Goal: Transaction & Acquisition: Purchase product/service

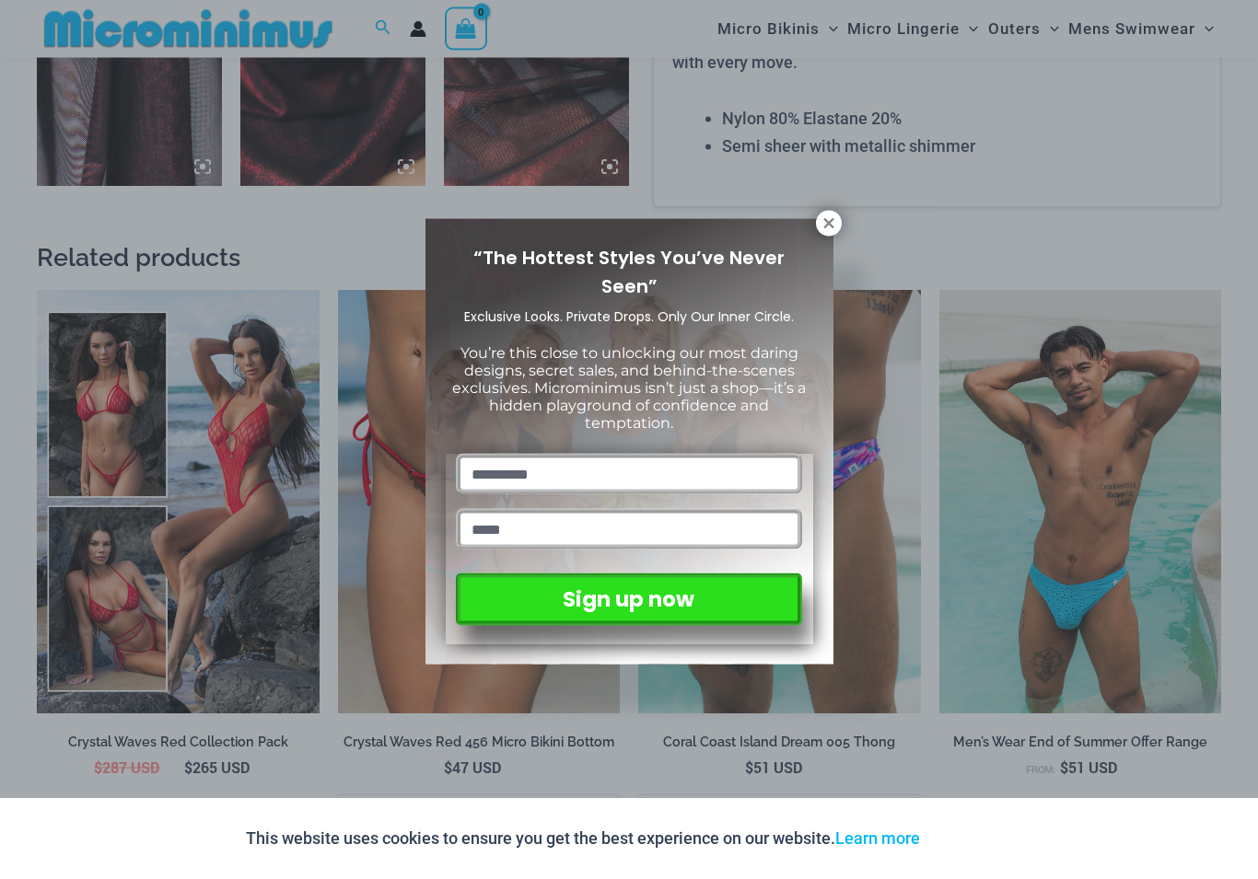
scroll to position [1758, 0]
click at [822, 221] on icon at bounding box center [828, 223] width 17 height 17
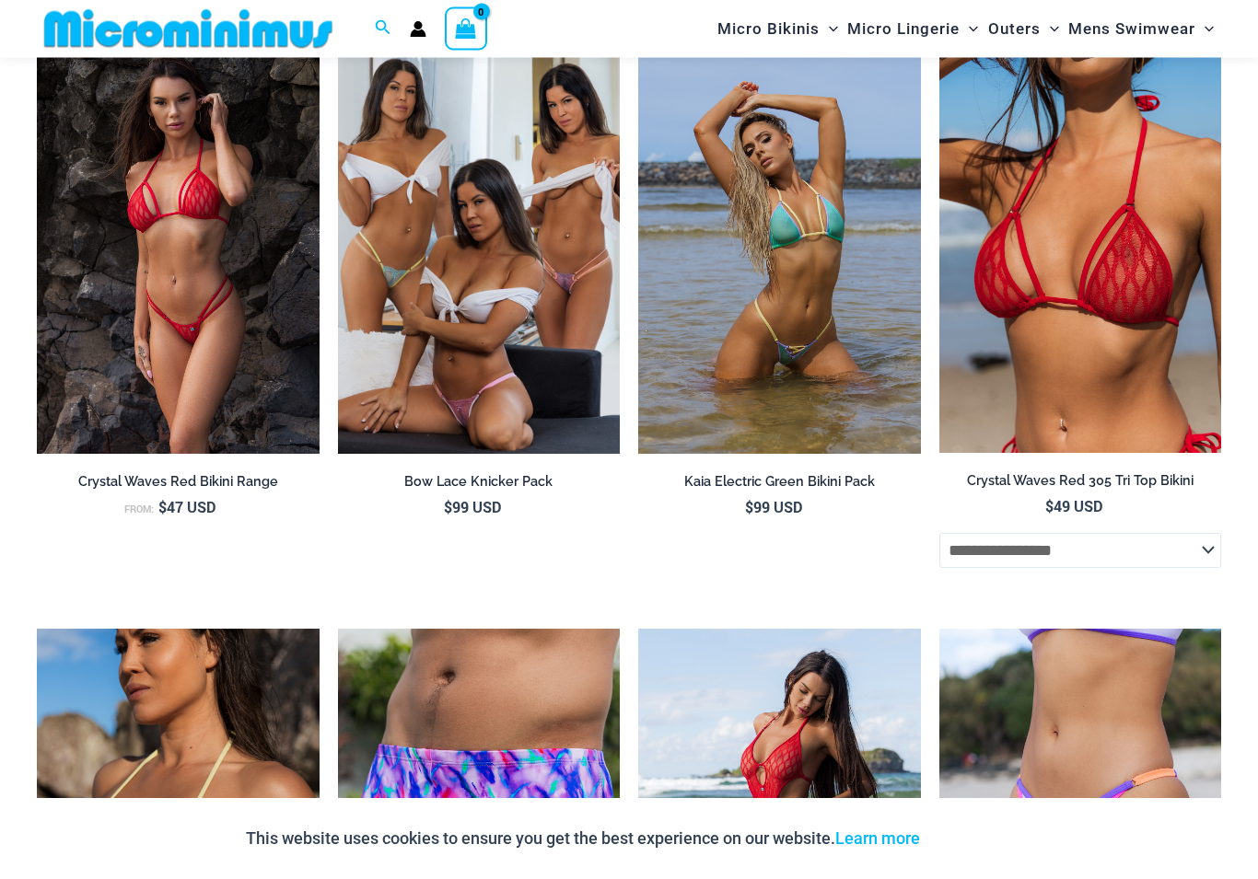
scroll to position [2619, 0]
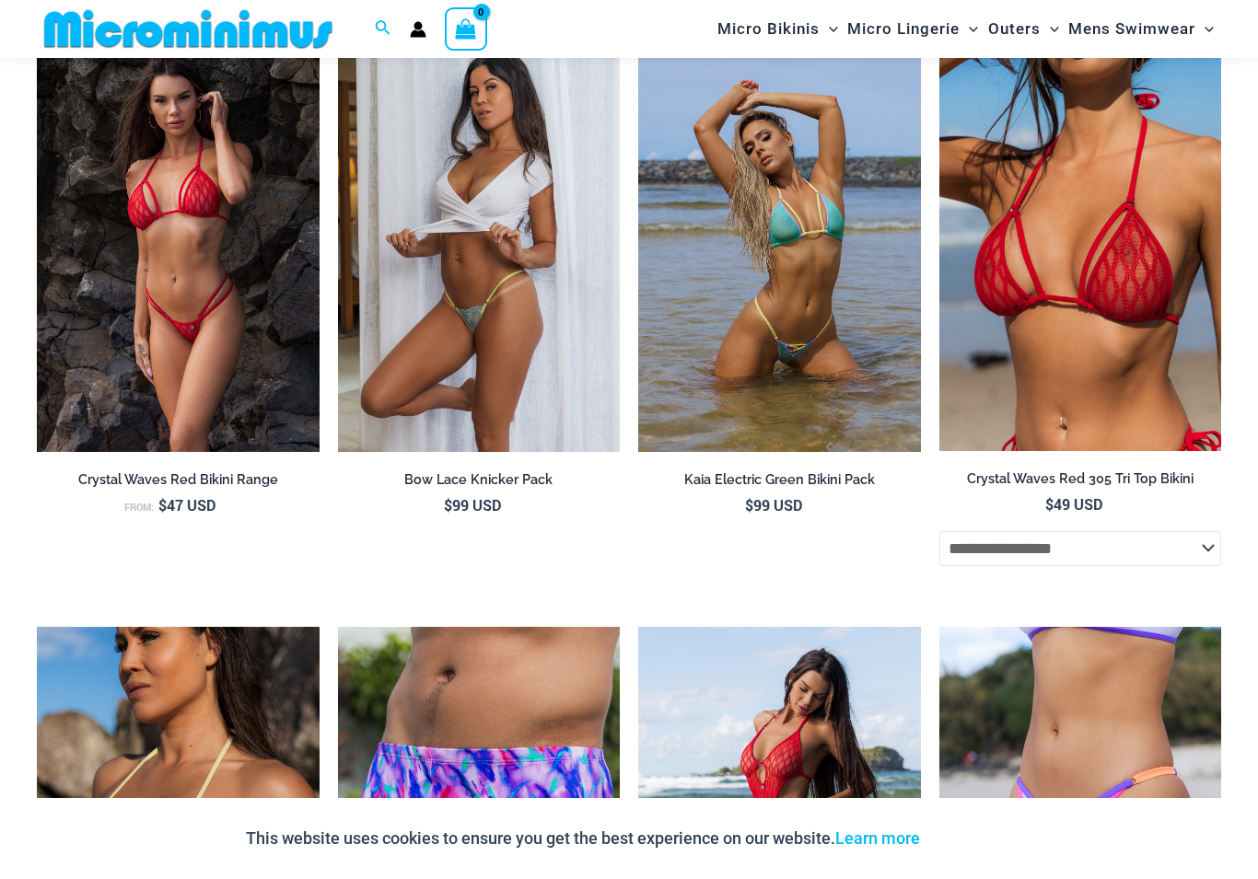
click at [408, 343] on img at bounding box center [479, 240] width 283 height 423
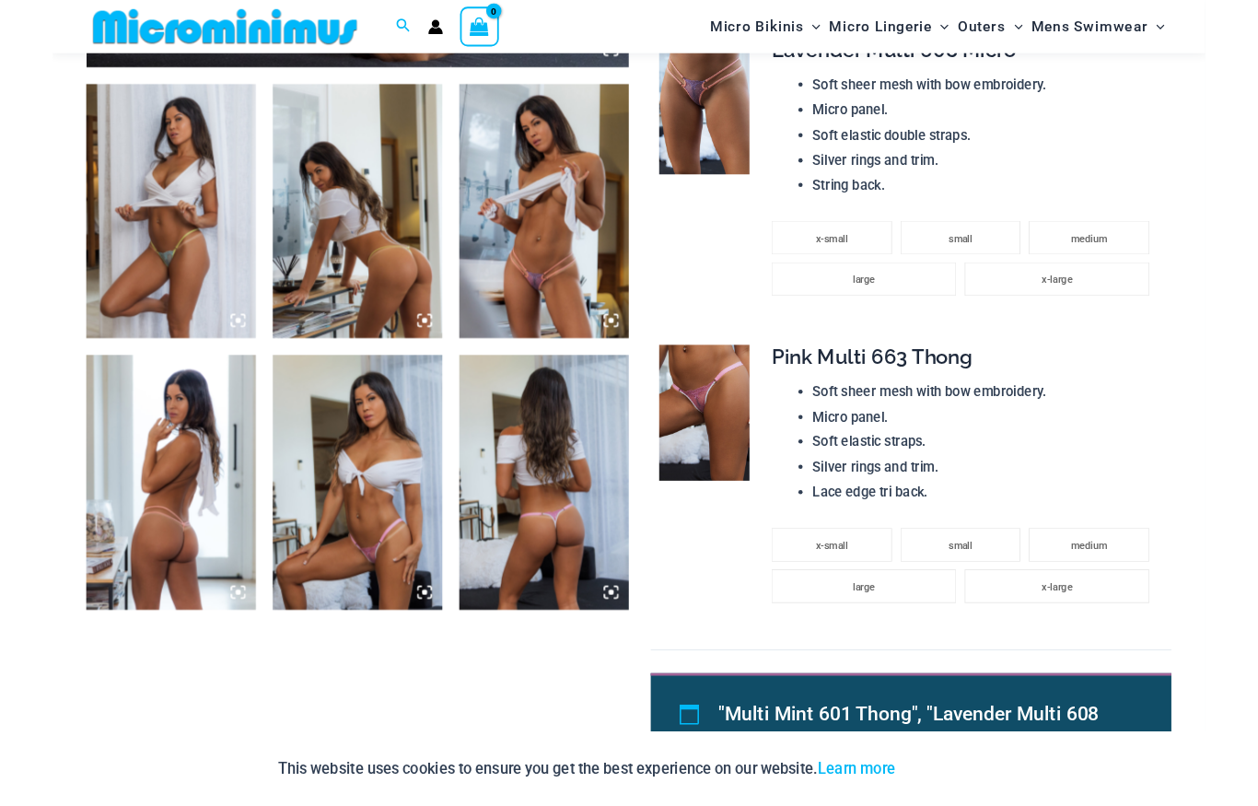
scroll to position [1053, 0]
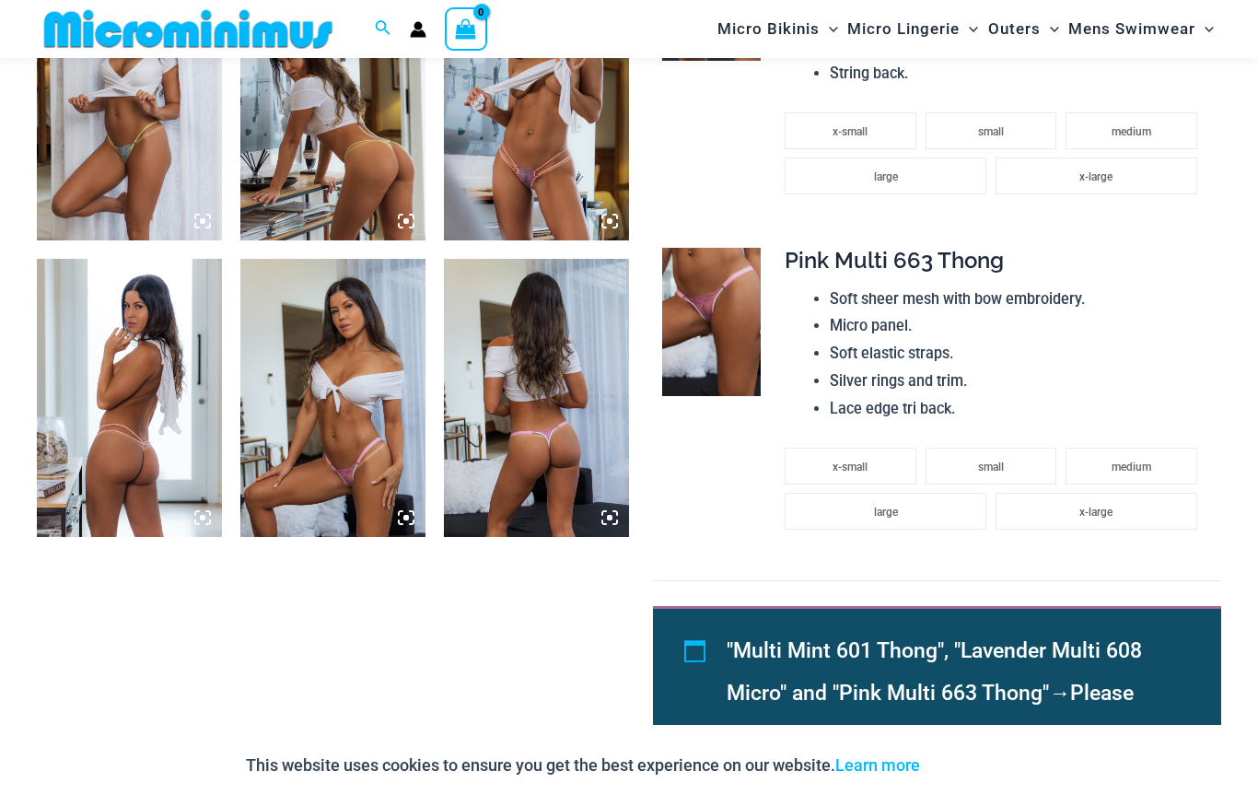
click at [486, 181] on img at bounding box center [536, 101] width 185 height 277
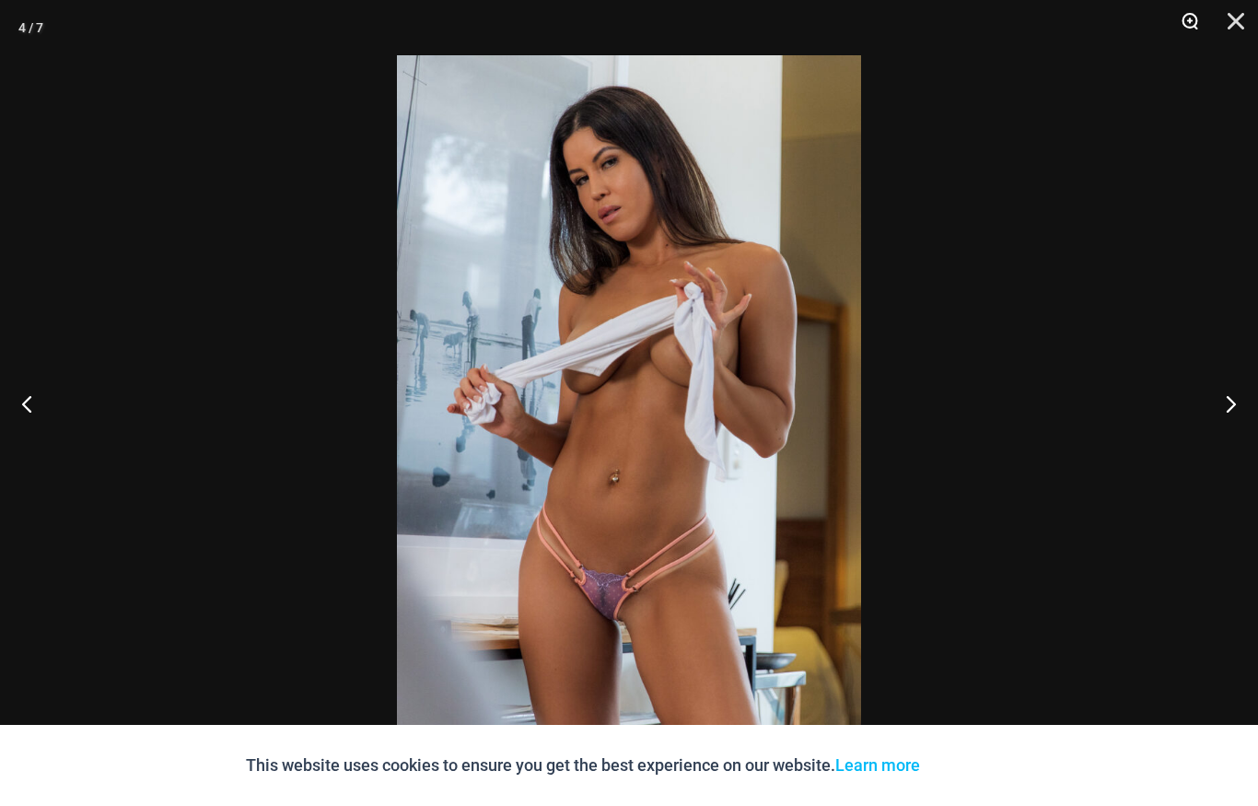
click at [1200, 6] on button "Zoom" at bounding box center [1183, 27] width 46 height 55
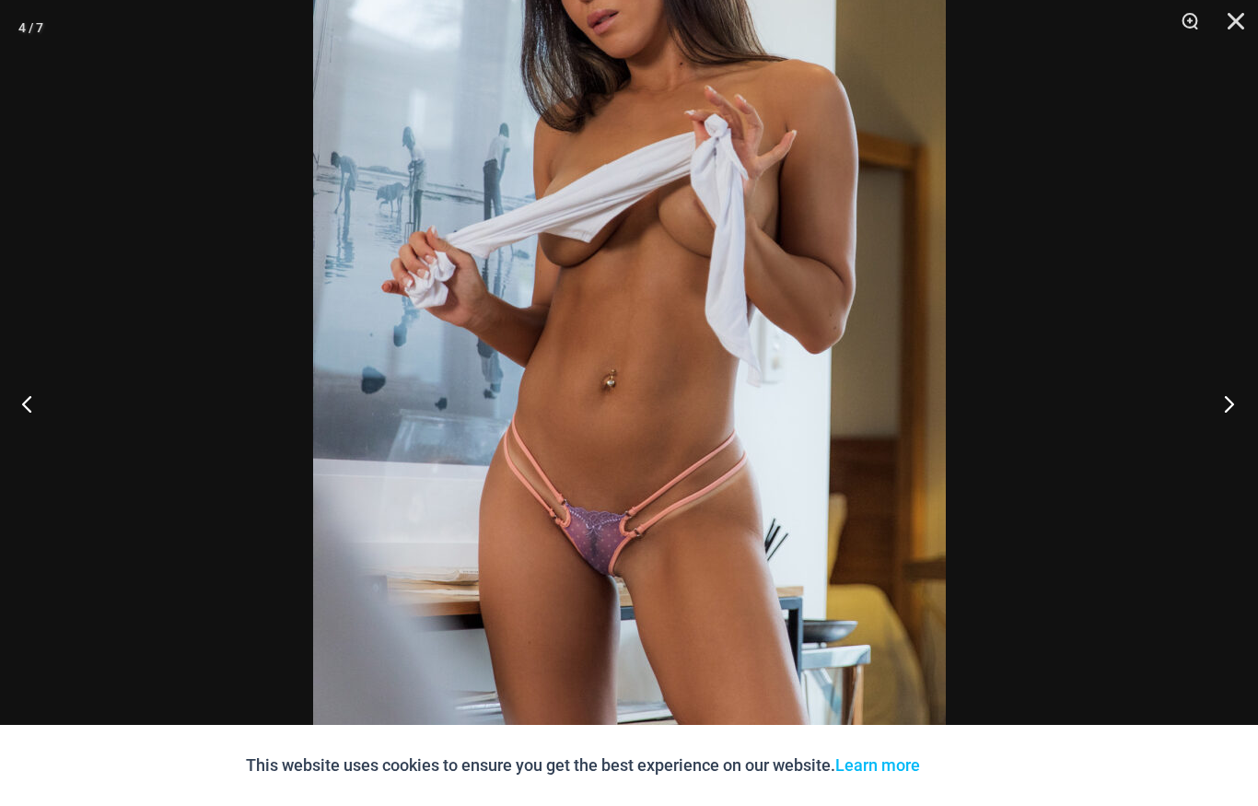
click at [1233, 400] on button "Next" at bounding box center [1223, 403] width 69 height 92
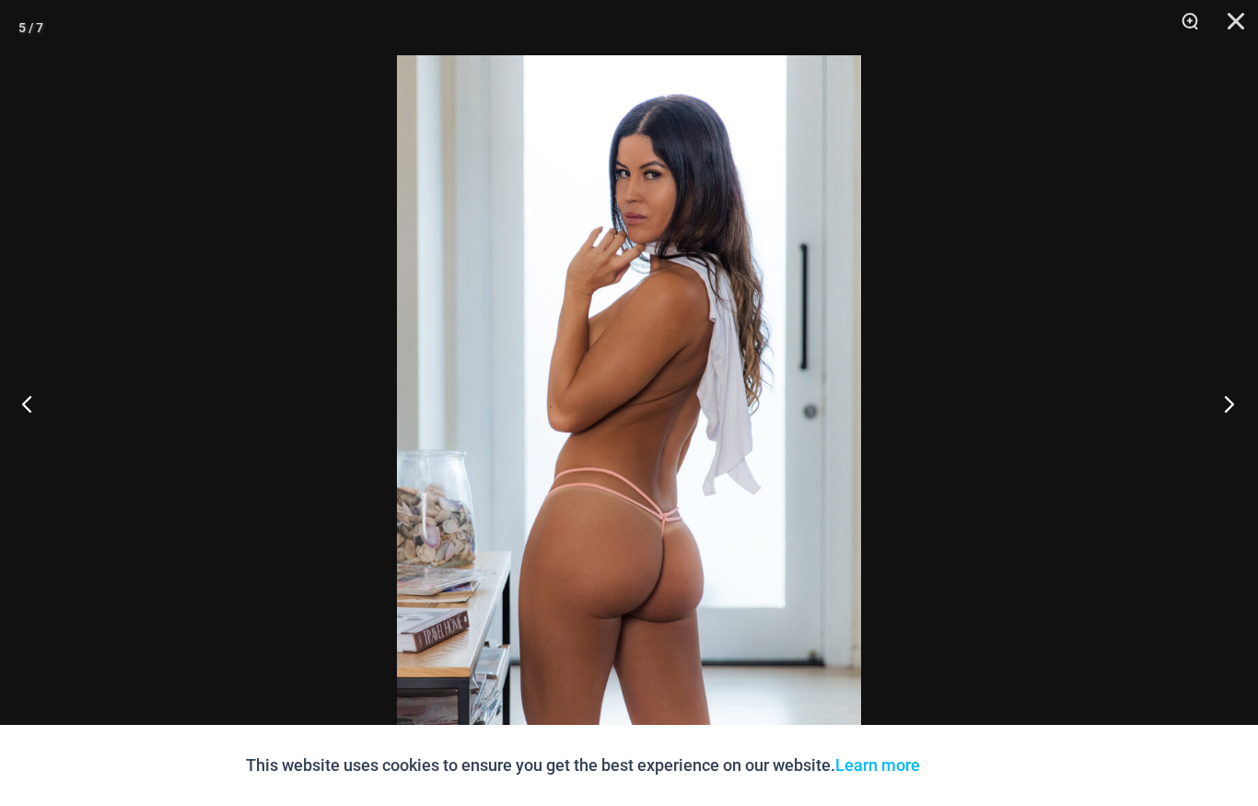
click at [1226, 410] on button "Next" at bounding box center [1223, 403] width 69 height 92
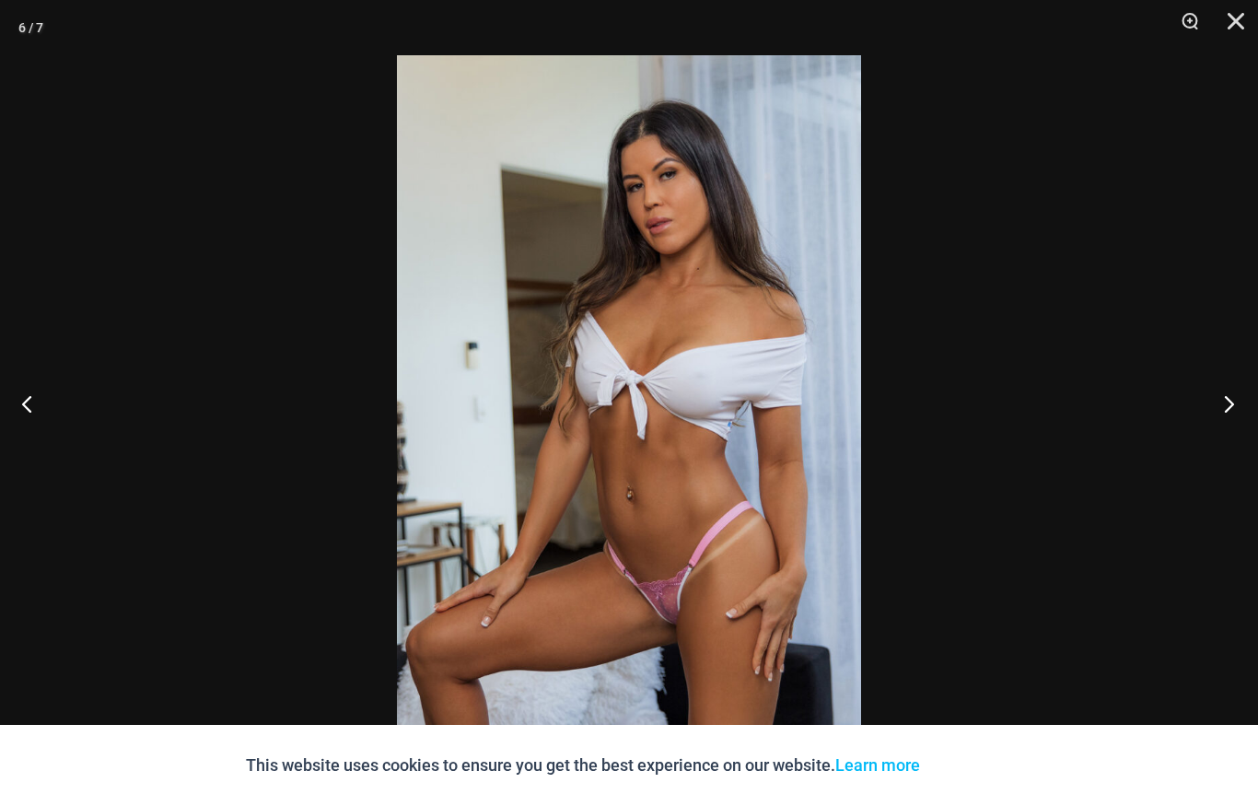
click at [1215, 409] on button "Next" at bounding box center [1223, 403] width 69 height 92
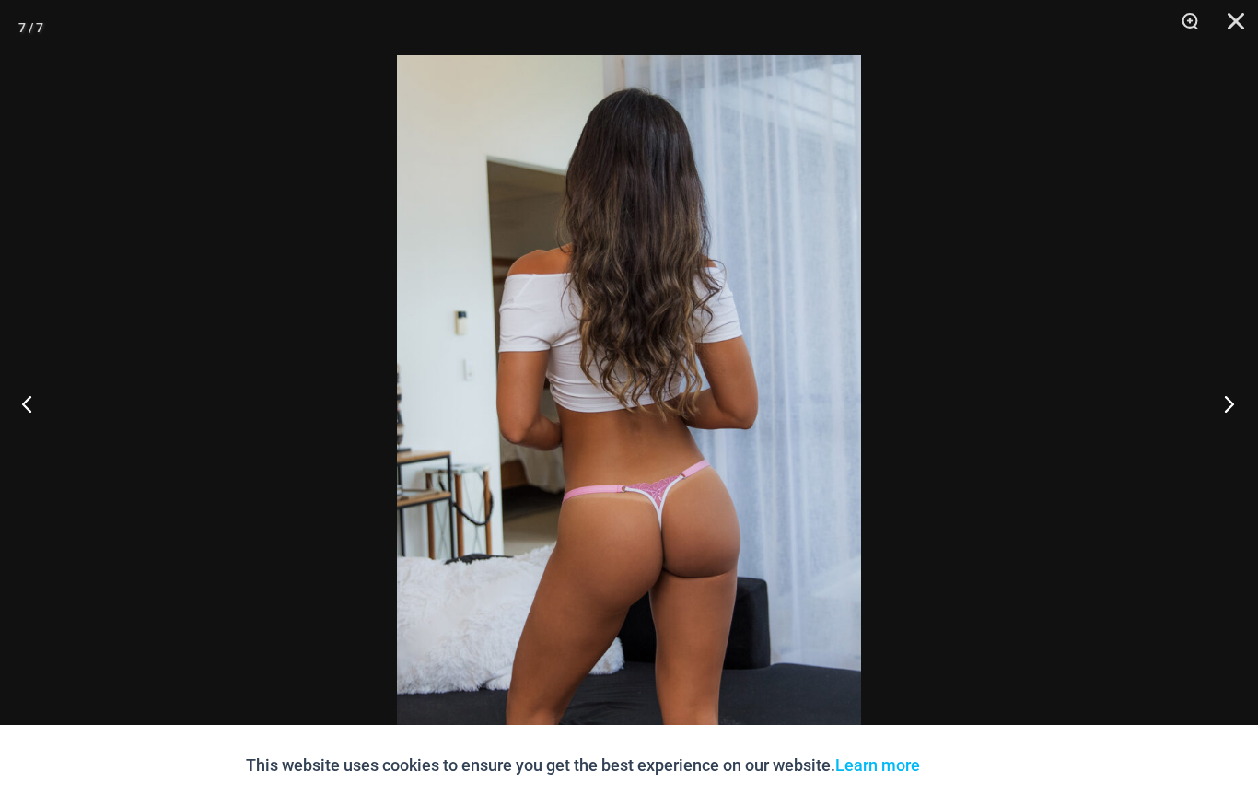
click at [1221, 405] on button "Next" at bounding box center [1223, 403] width 69 height 92
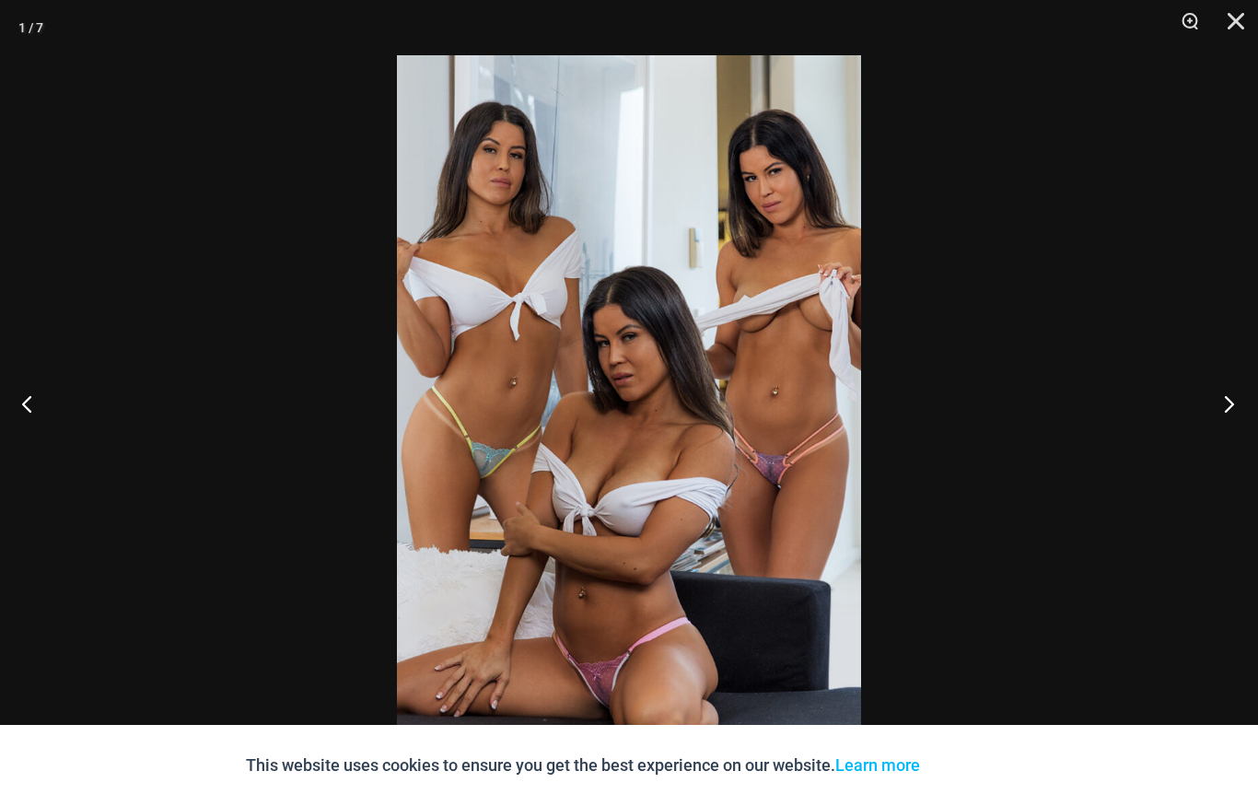
click at [1218, 405] on button "Next" at bounding box center [1223, 403] width 69 height 92
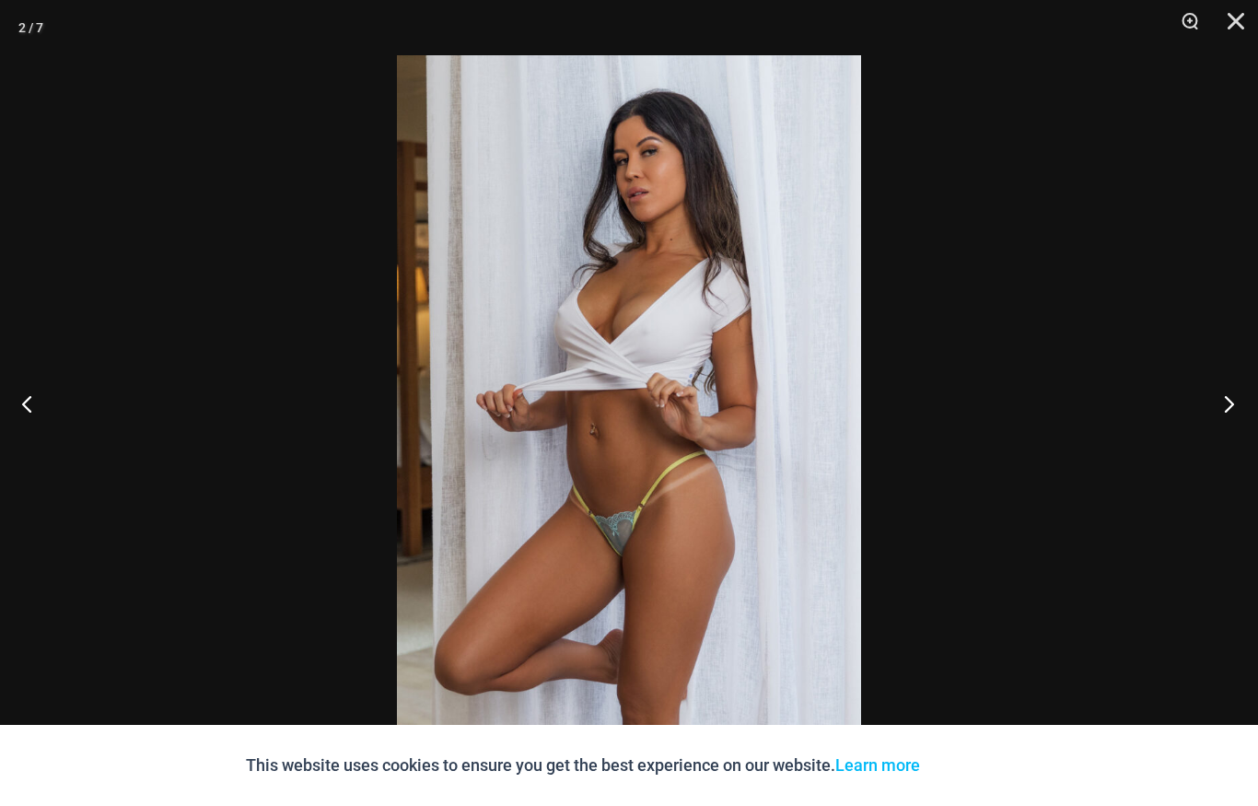
click at [1222, 403] on button "Next" at bounding box center [1223, 403] width 69 height 92
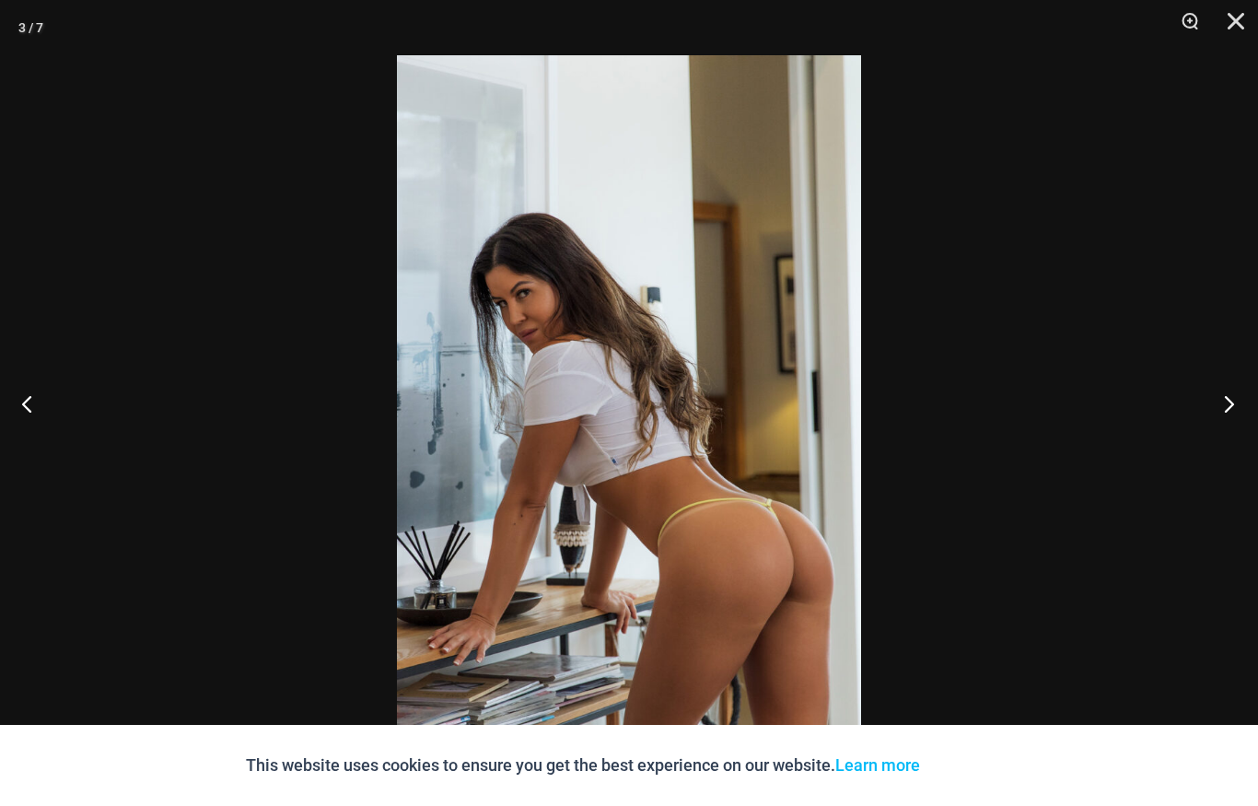
click at [1223, 403] on button "Next" at bounding box center [1223, 403] width 69 height 92
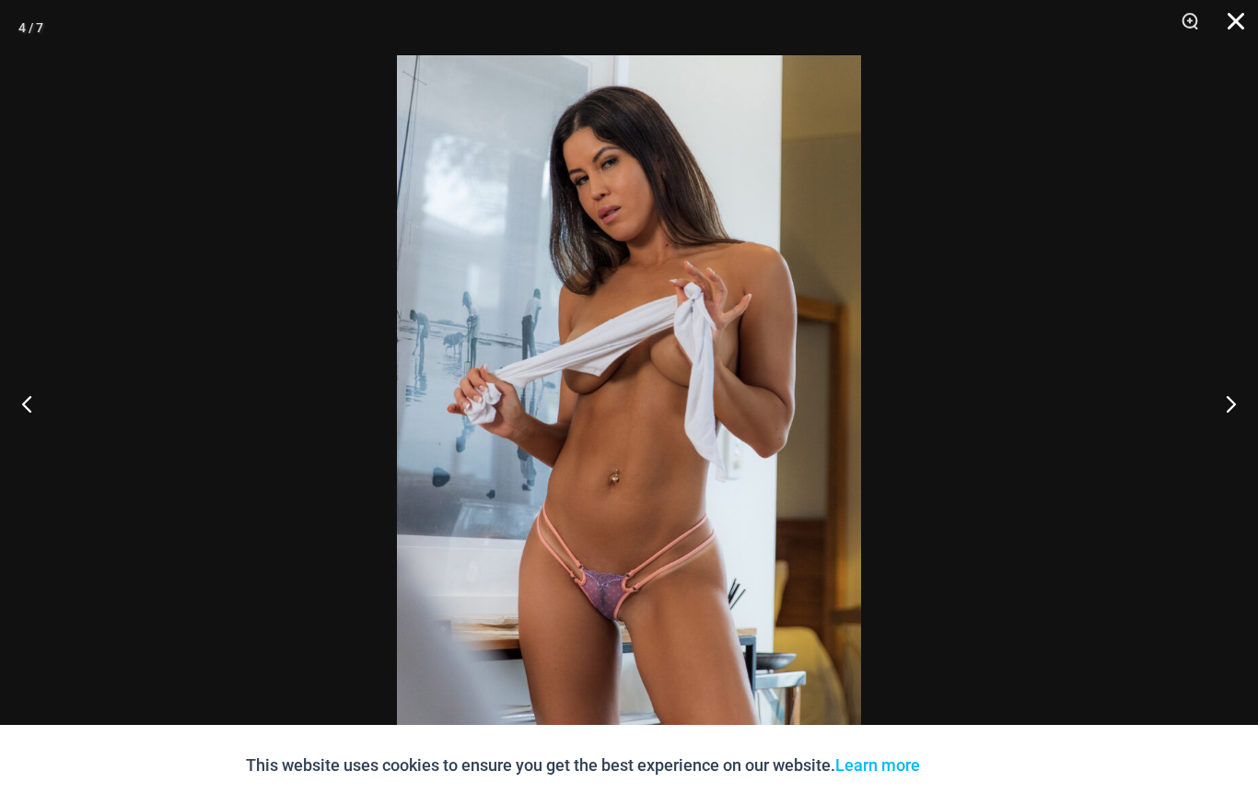
click at [1231, 5] on button "Close" at bounding box center [1229, 27] width 46 height 55
